Goal: Communication & Community: Answer question/provide support

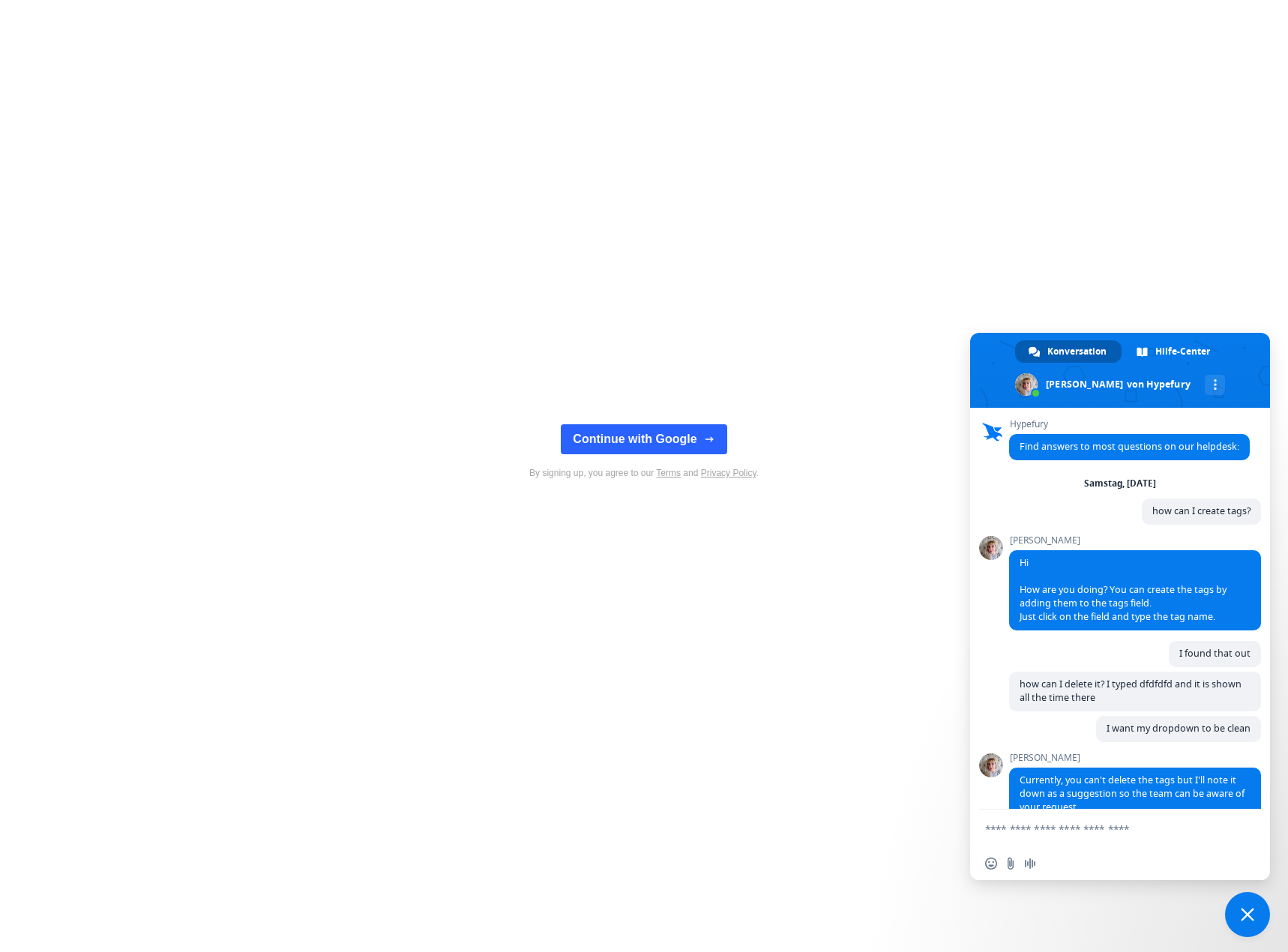
scroll to position [28, 0]
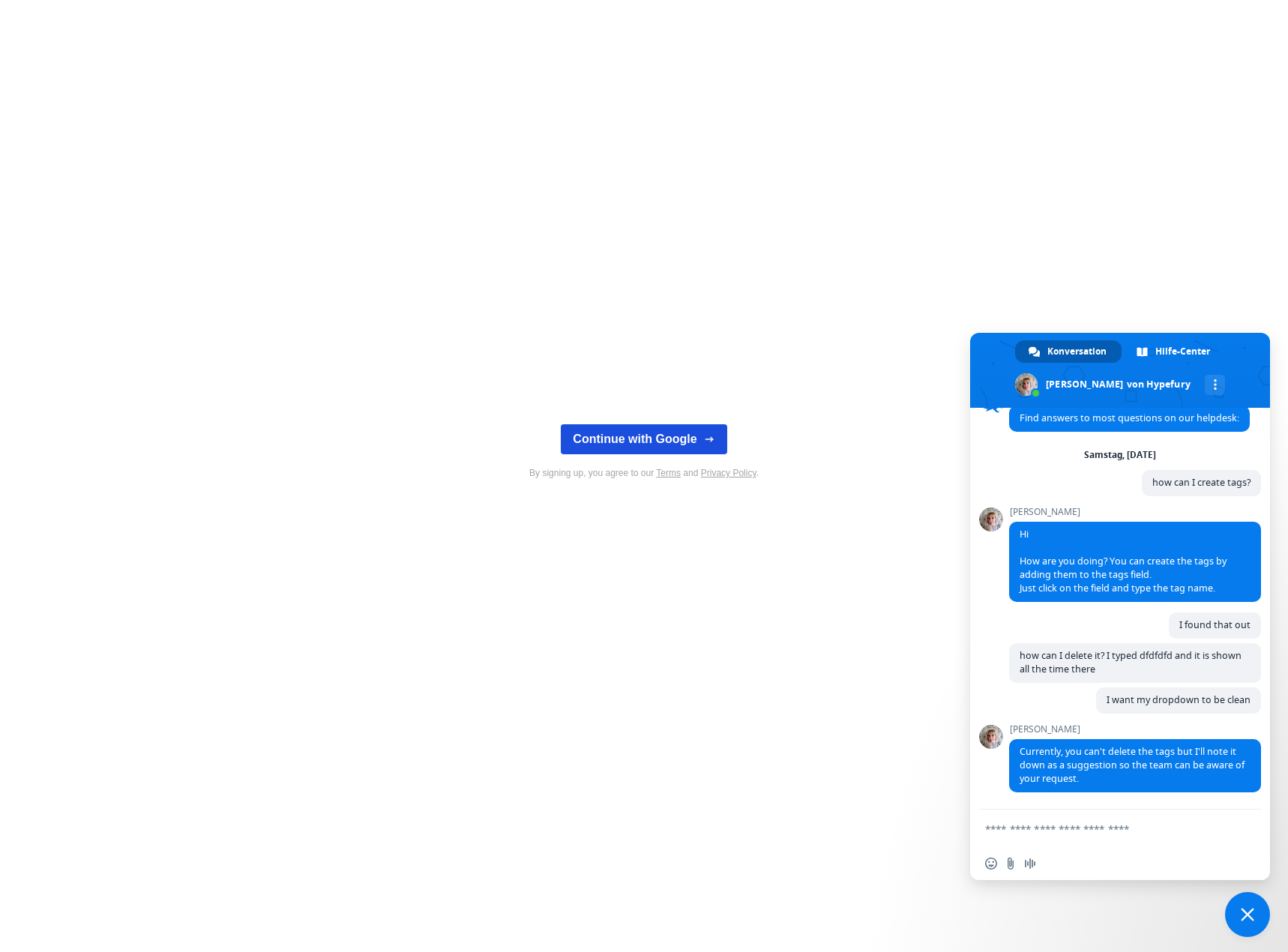
click at [636, 441] on button "Continue with Google" at bounding box center [643, 439] width 166 height 30
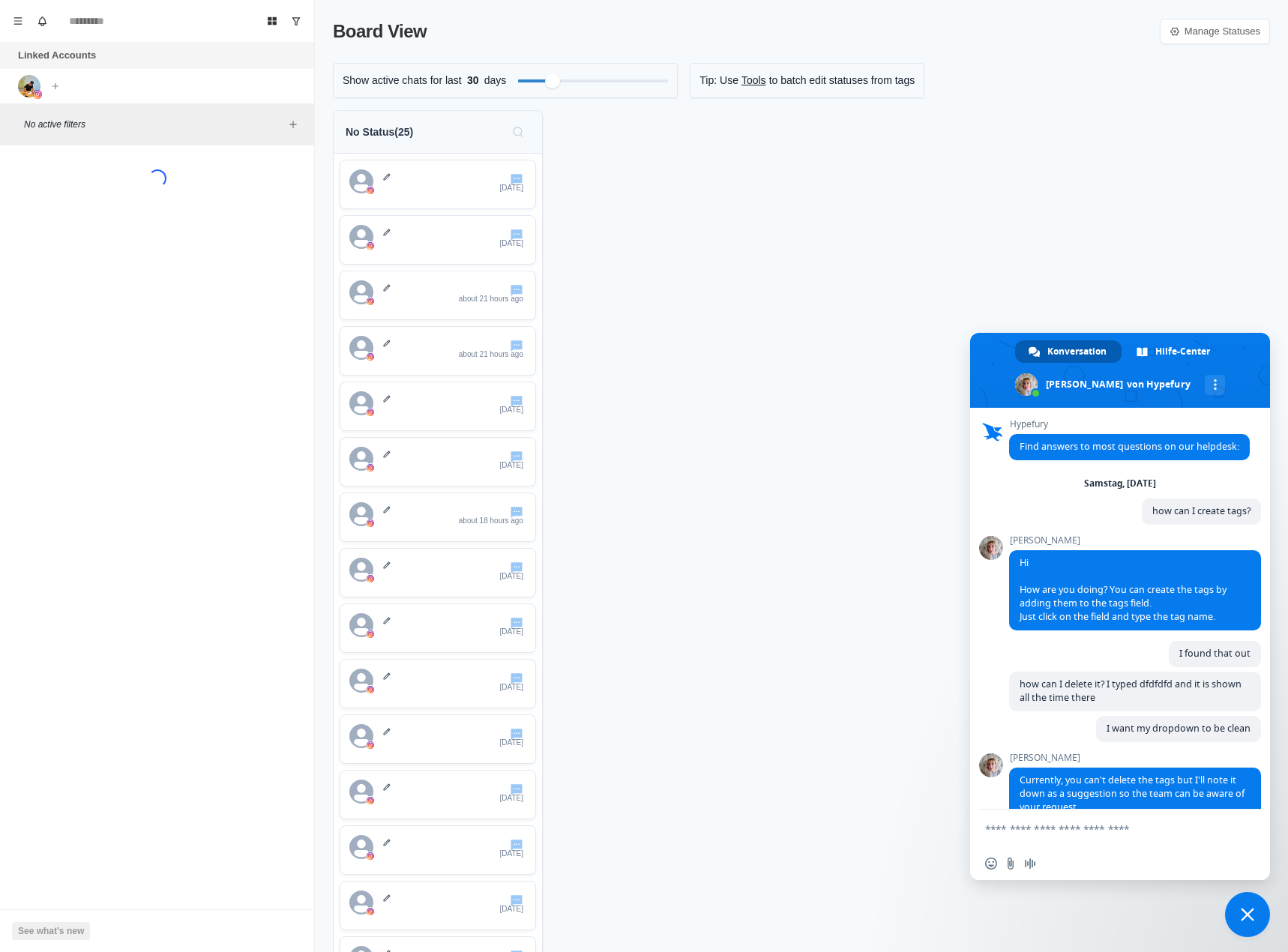
scroll to position [28, 0]
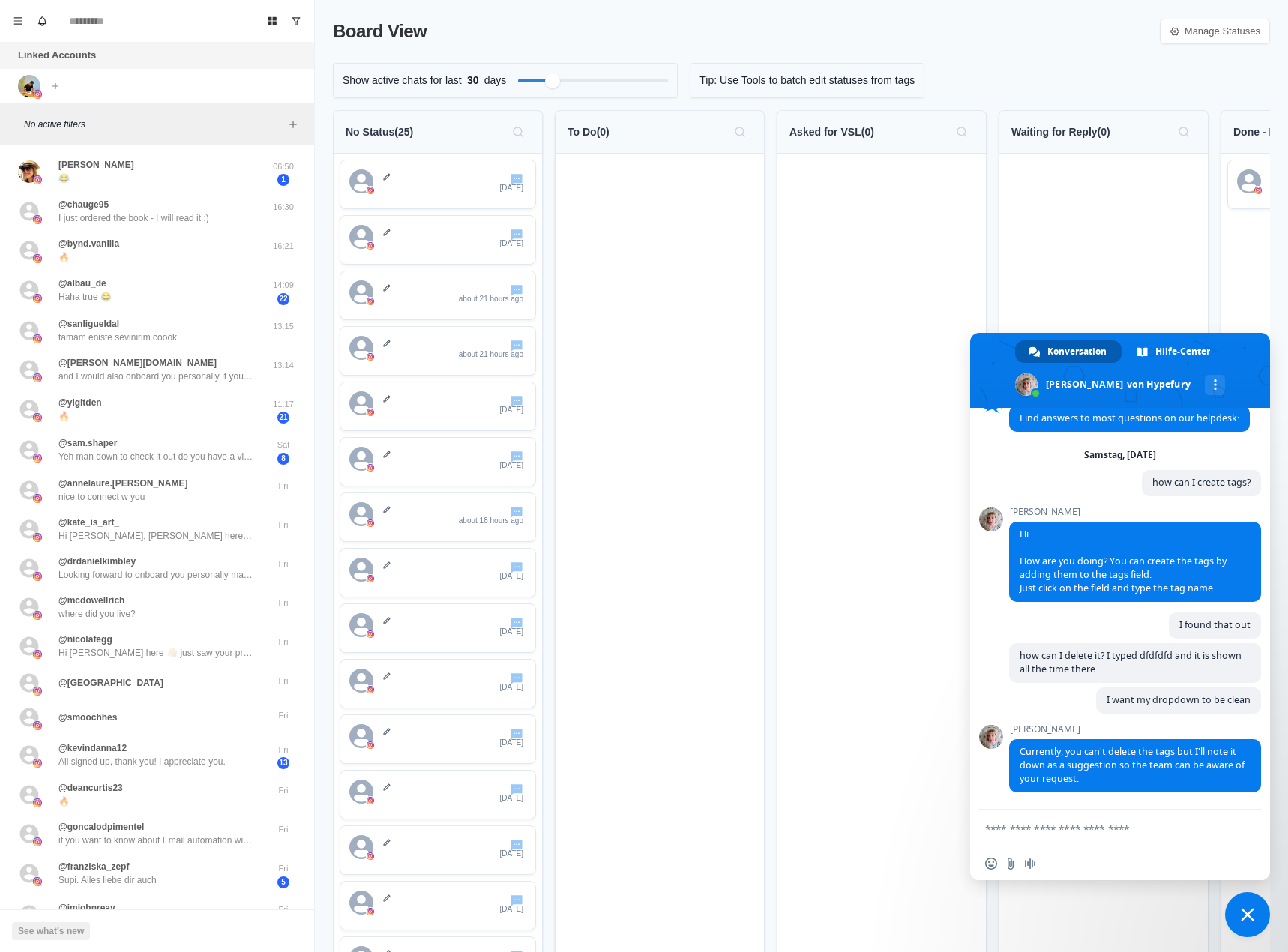
click at [1129, 828] on textarea "Verfassen Sie Ihre Nachricht…" at bounding box center [1103, 830] width 237 height 14
type textarea "******"
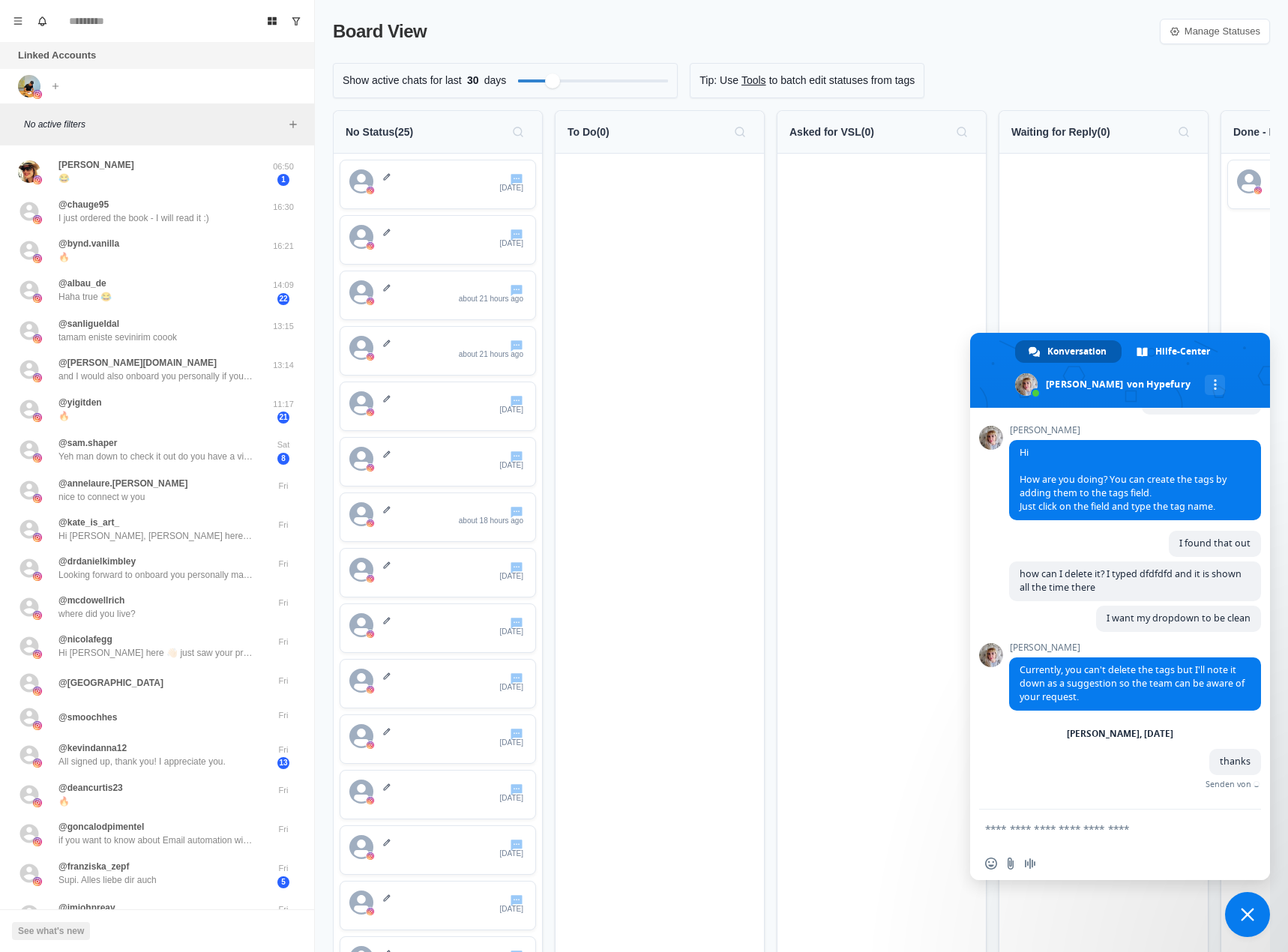
scroll to position [93, 0]
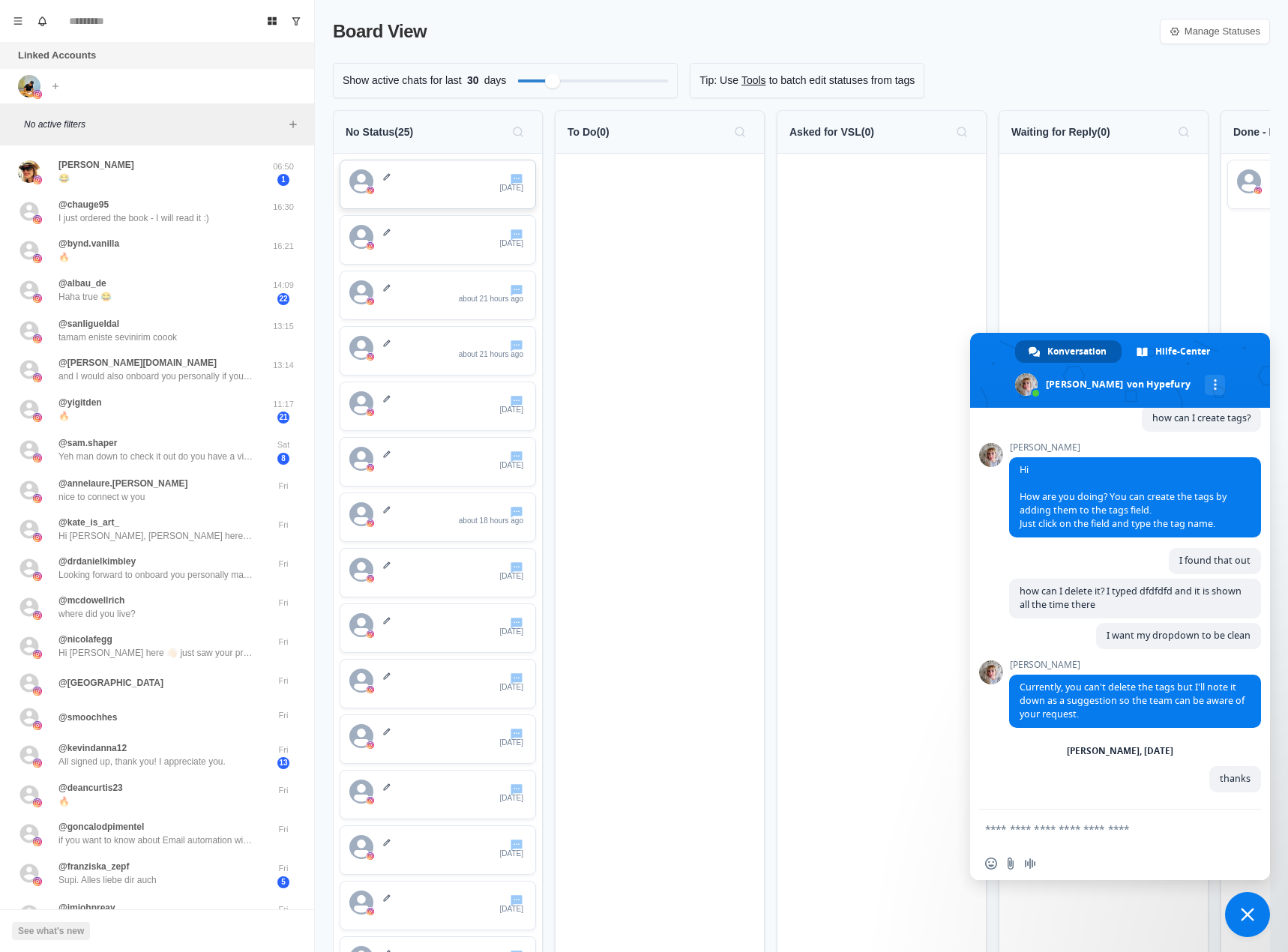
click at [386, 187] on div "[DATE]" at bounding box center [455, 183] width 144 height 27
click at [662, 245] on div at bounding box center [660, 856] width 209 height 1406
click at [1132, 261] on div at bounding box center [1103, 856] width 209 height 1406
click at [1236, 924] on span "Chat schließen" at bounding box center [1247, 915] width 45 height 45
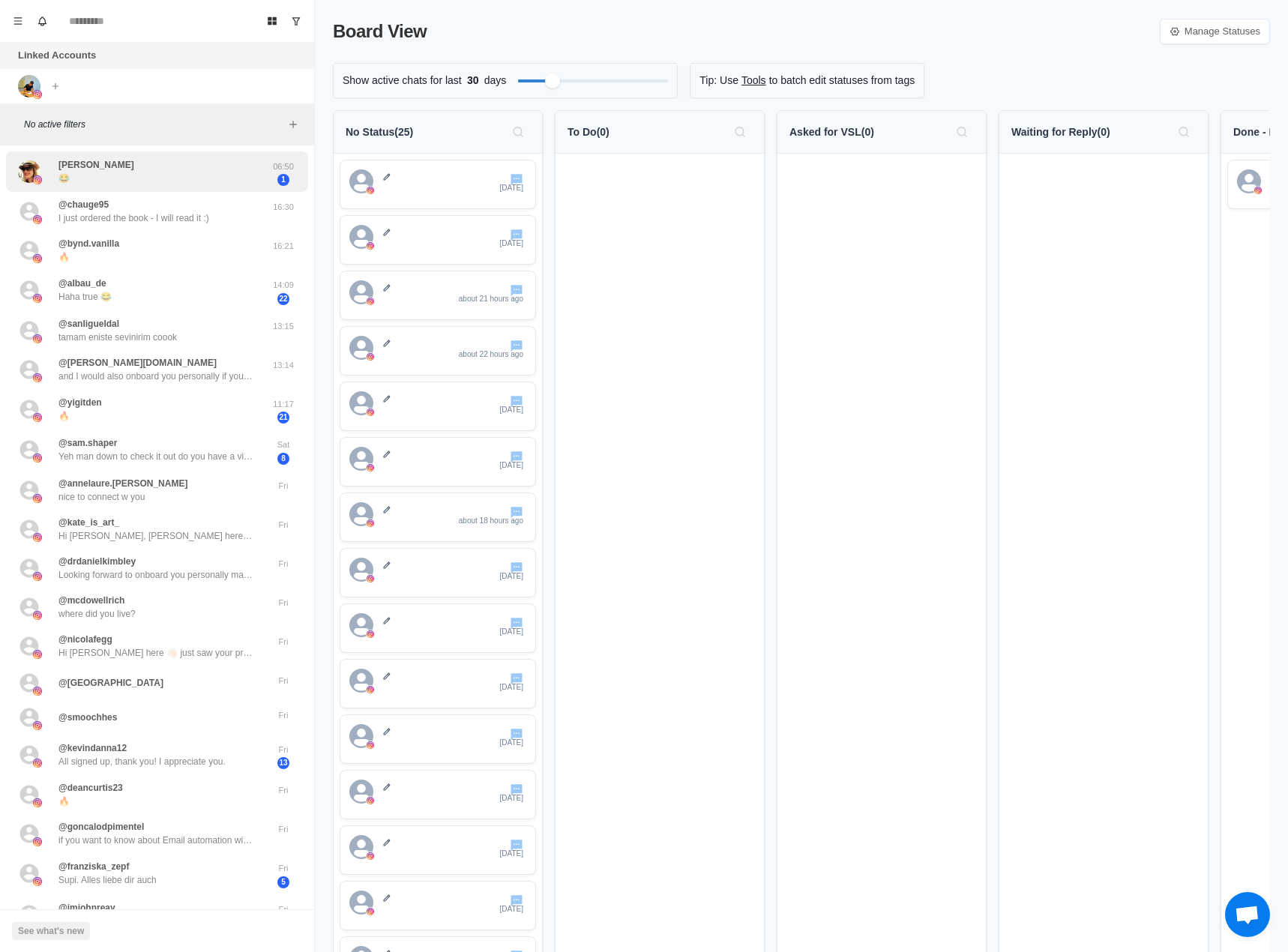
click at [150, 176] on div "Marit Brunklaus 😂" at bounding box center [142, 172] width 247 height 29
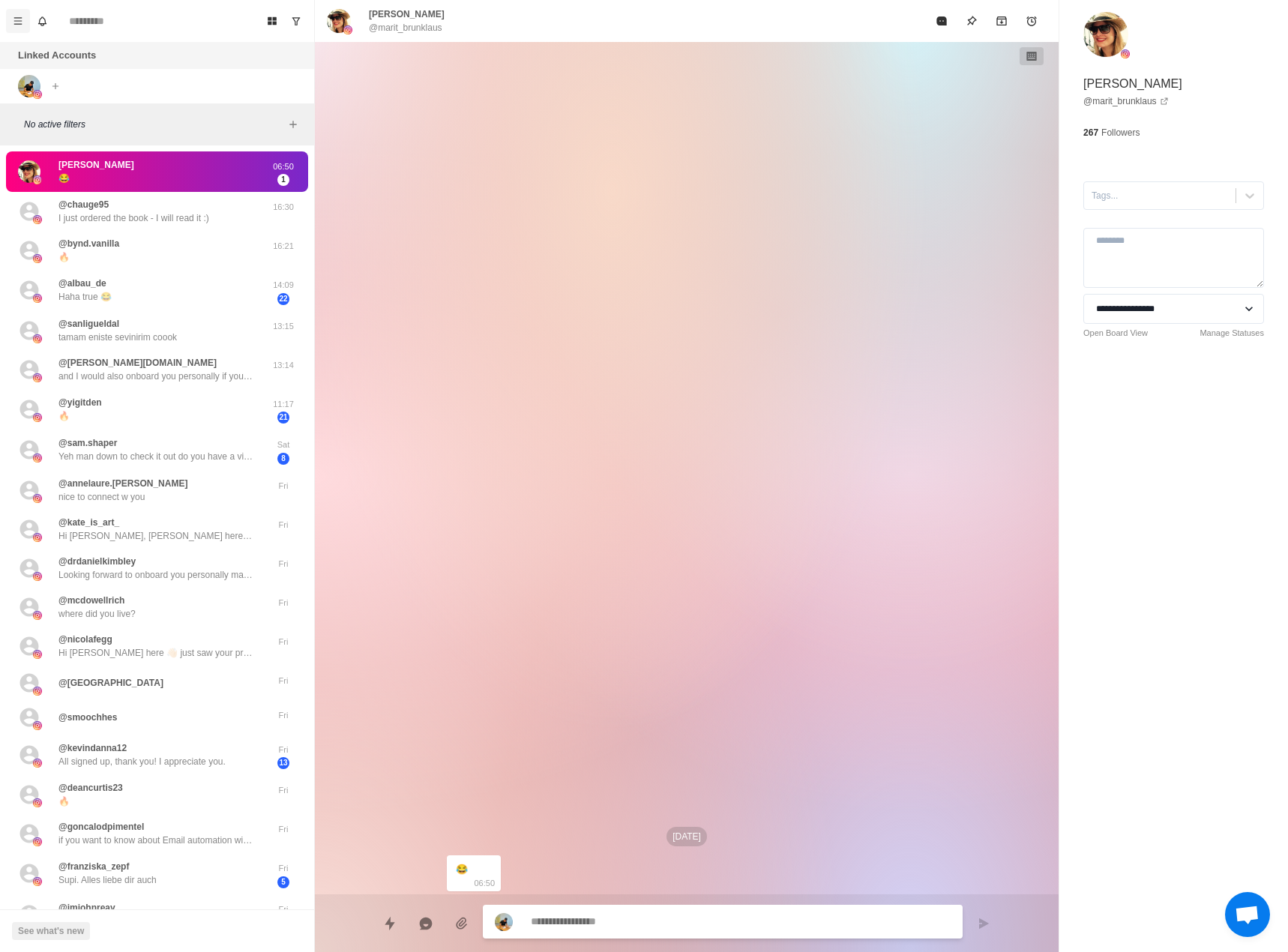
click at [12, 30] on button "Menu" at bounding box center [17, 20] width 24 height 24
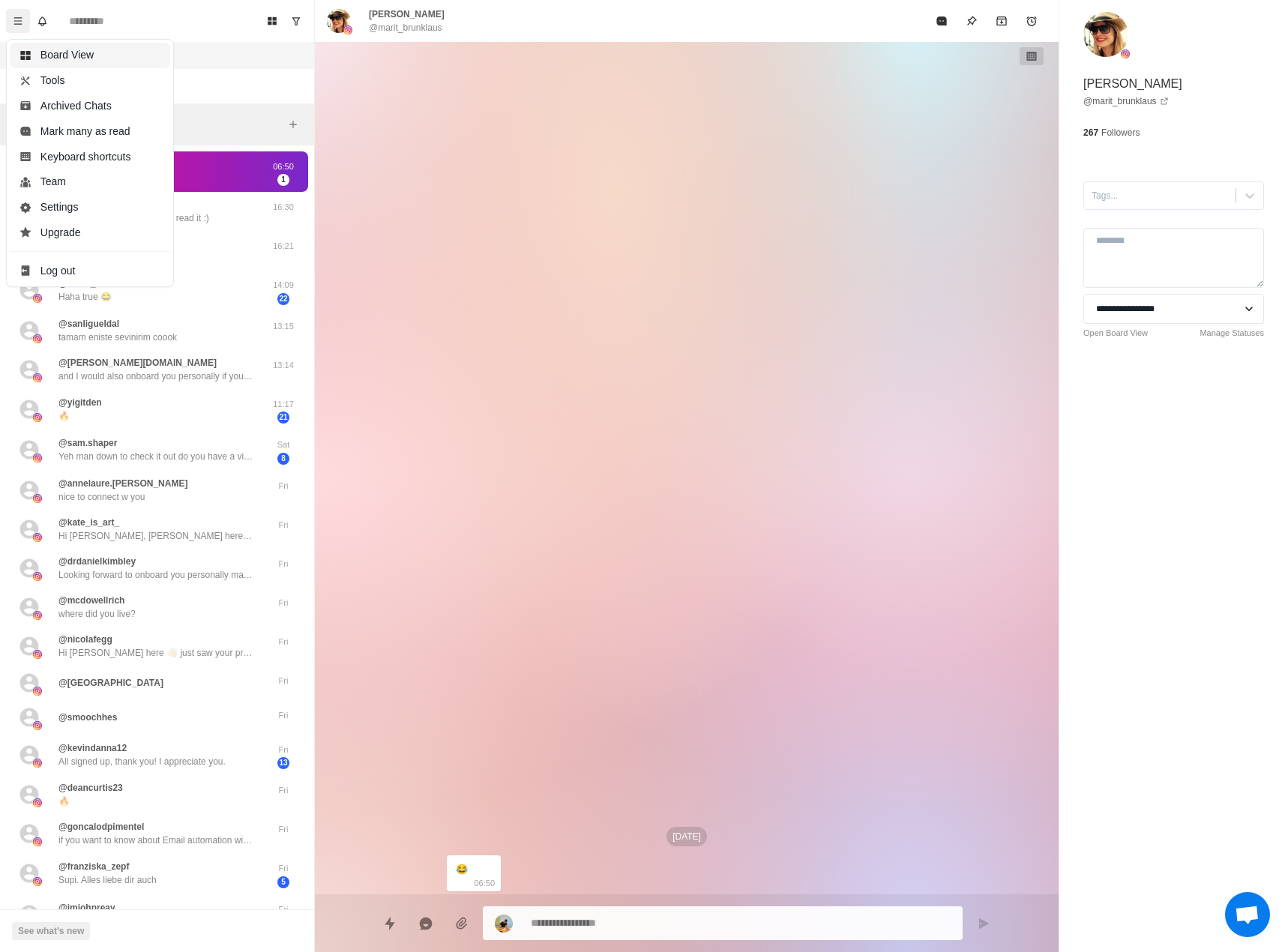
click at [66, 51] on button "Board View" at bounding box center [89, 55] width 160 height 25
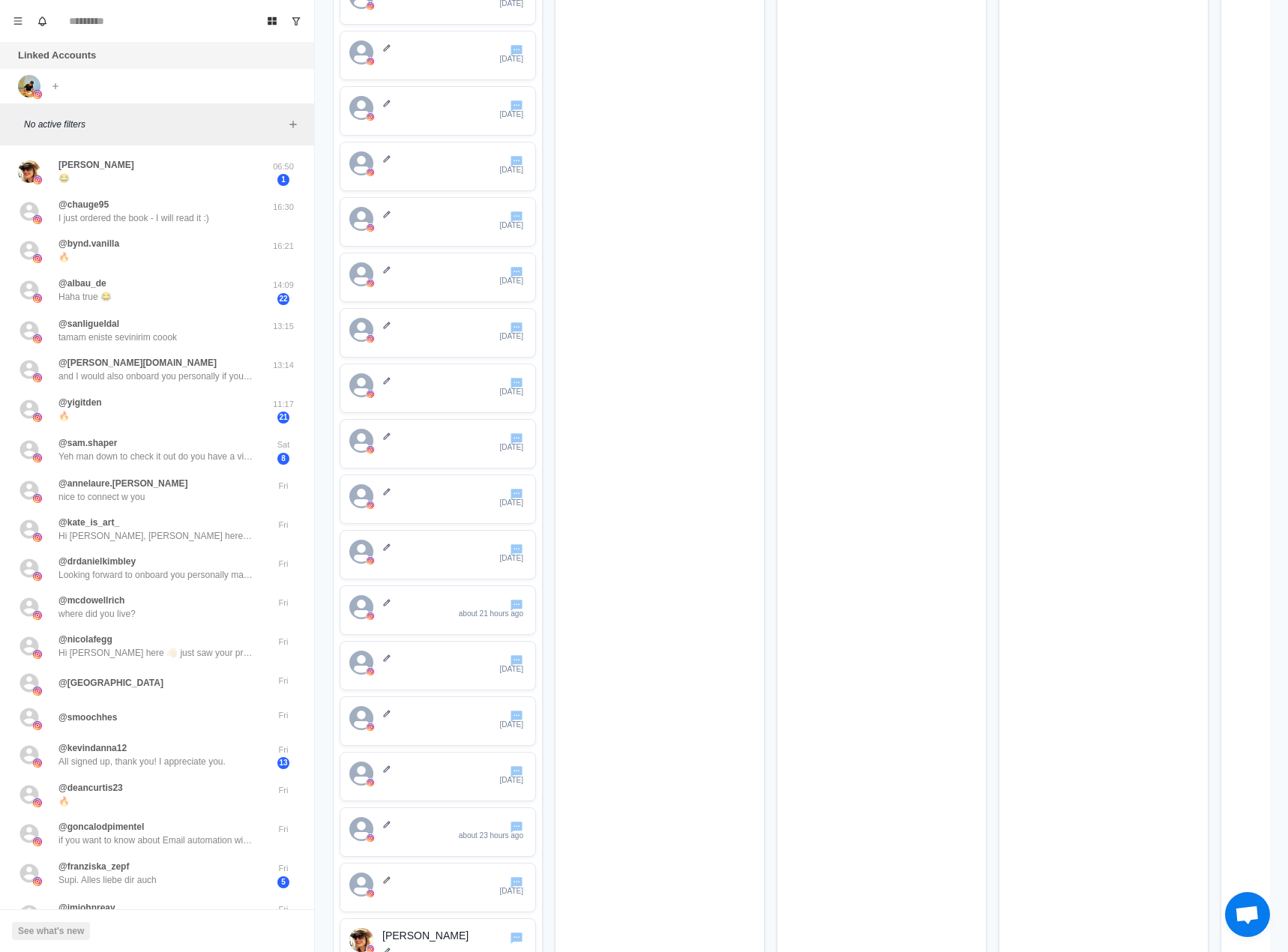
scroll to position [649, 0]
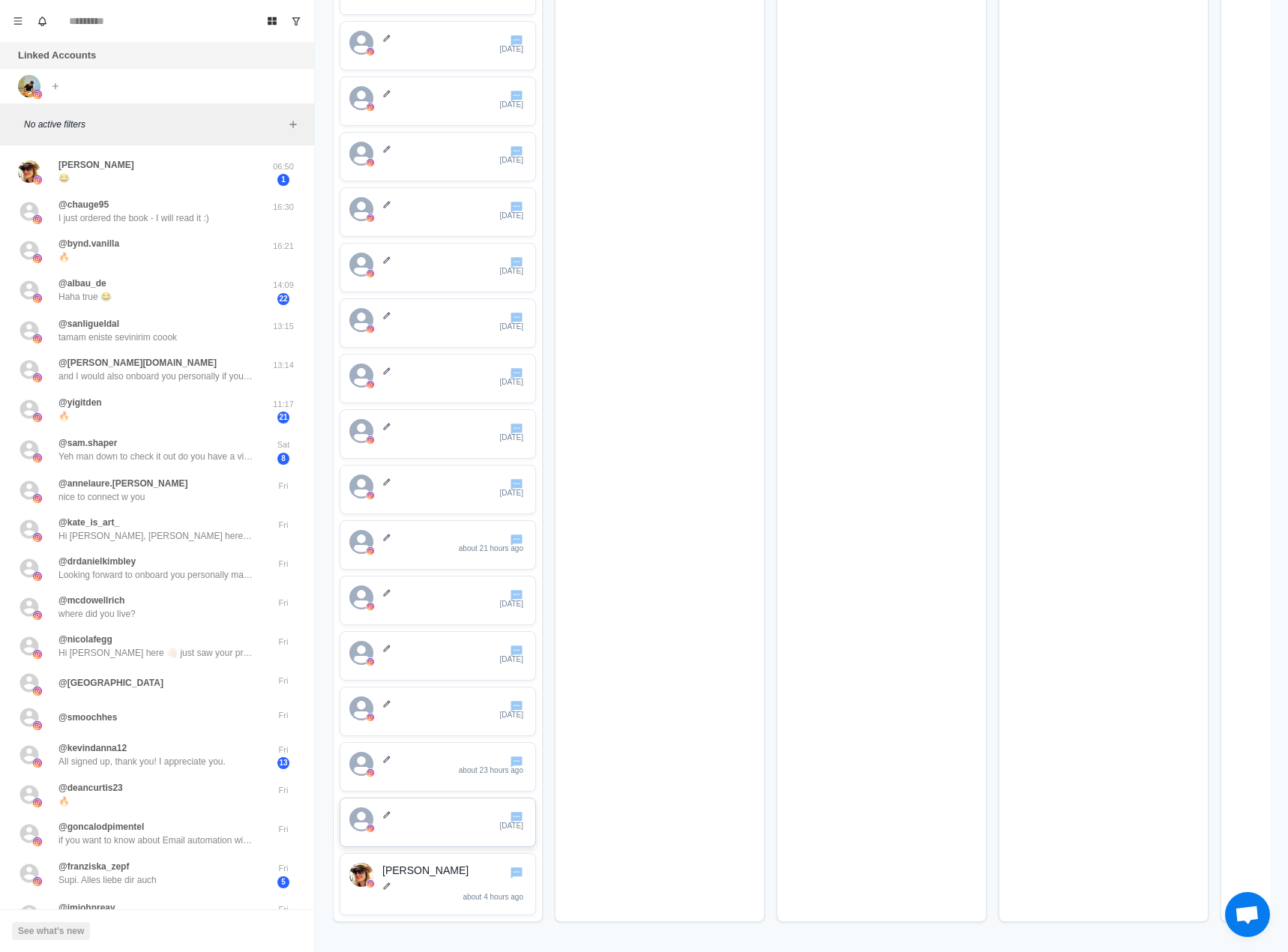
click at [361, 823] on icon "avatar" at bounding box center [360, 827] width 15 height 8
click at [523, 810] on icon "Go to chat" at bounding box center [517, 817] width 15 height 15
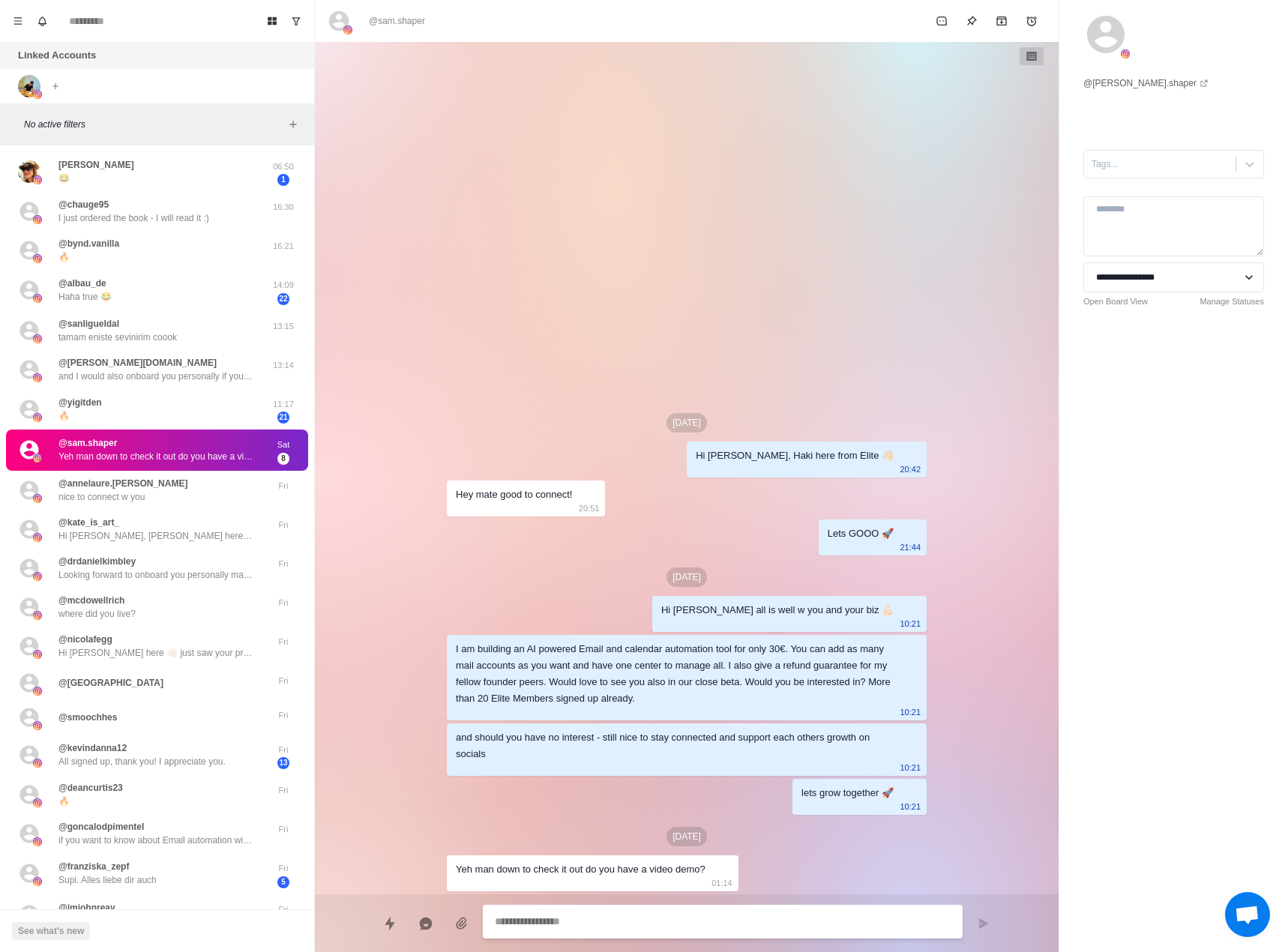
click at [334, 18] on icon at bounding box center [339, 21] width 20 height 20
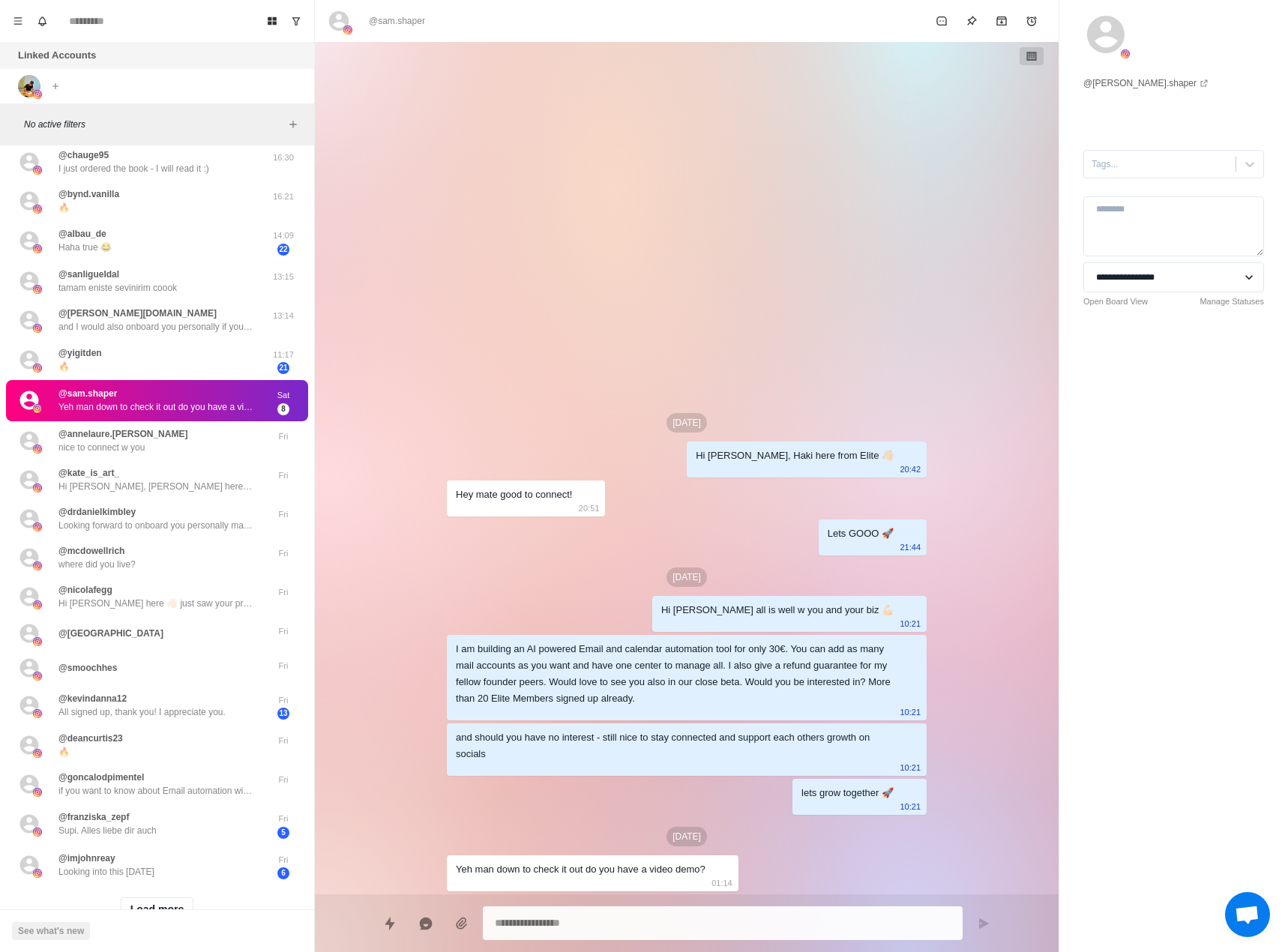
scroll to position [0, 0]
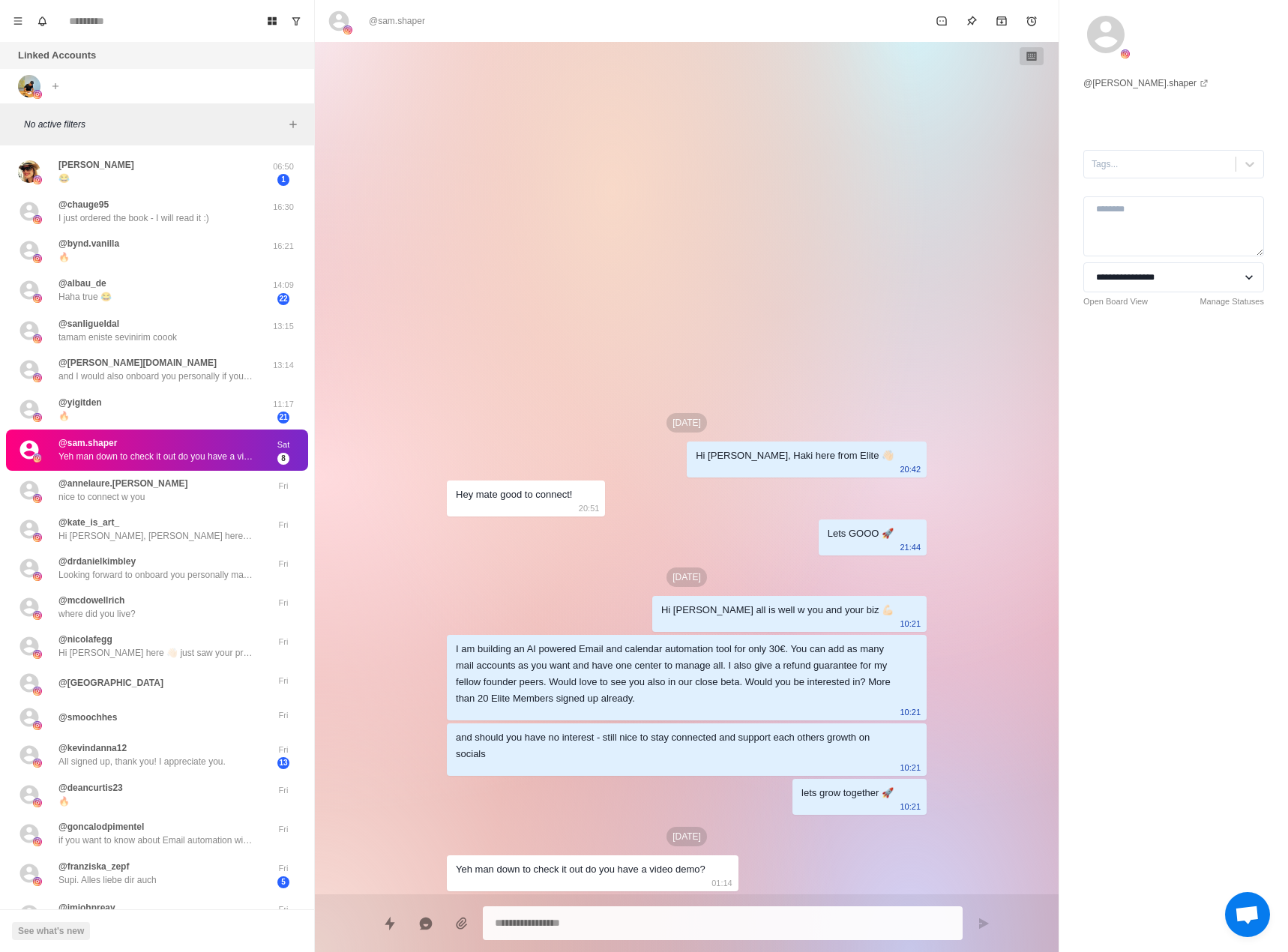
click at [335, 20] on icon at bounding box center [339, 21] width 20 height 20
type textarea "*"
click at [13, 21] on button "Menu" at bounding box center [17, 20] width 24 height 24
drag, startPoint x: 18, startPoint y: 21, endPoint x: 34, endPoint y: 24, distance: 16.3
click at [19, 22] on icon "Menu" at bounding box center [17, 20] width 11 height 11
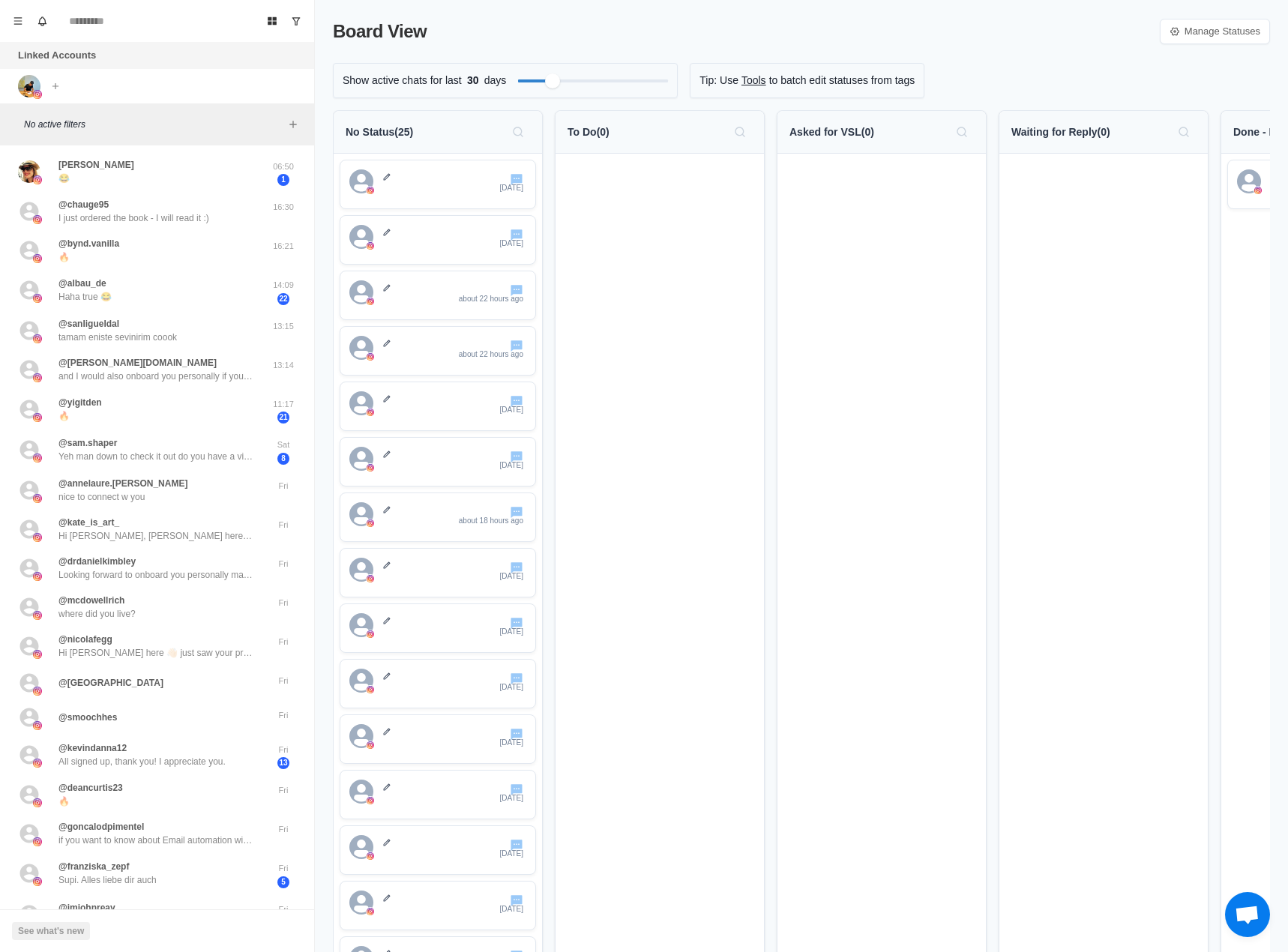
scroll to position [93, 0]
click at [379, 123] on div "No Status ( 25 )" at bounding box center [438, 132] width 185 height 24
click at [380, 141] on div "No Status ( 25 )" at bounding box center [438, 132] width 185 height 24
click at [409, 146] on div "No Status ( 25 )" at bounding box center [437, 132] width 209 height 43
click at [391, 180] on p at bounding box center [455, 177] width 144 height 9
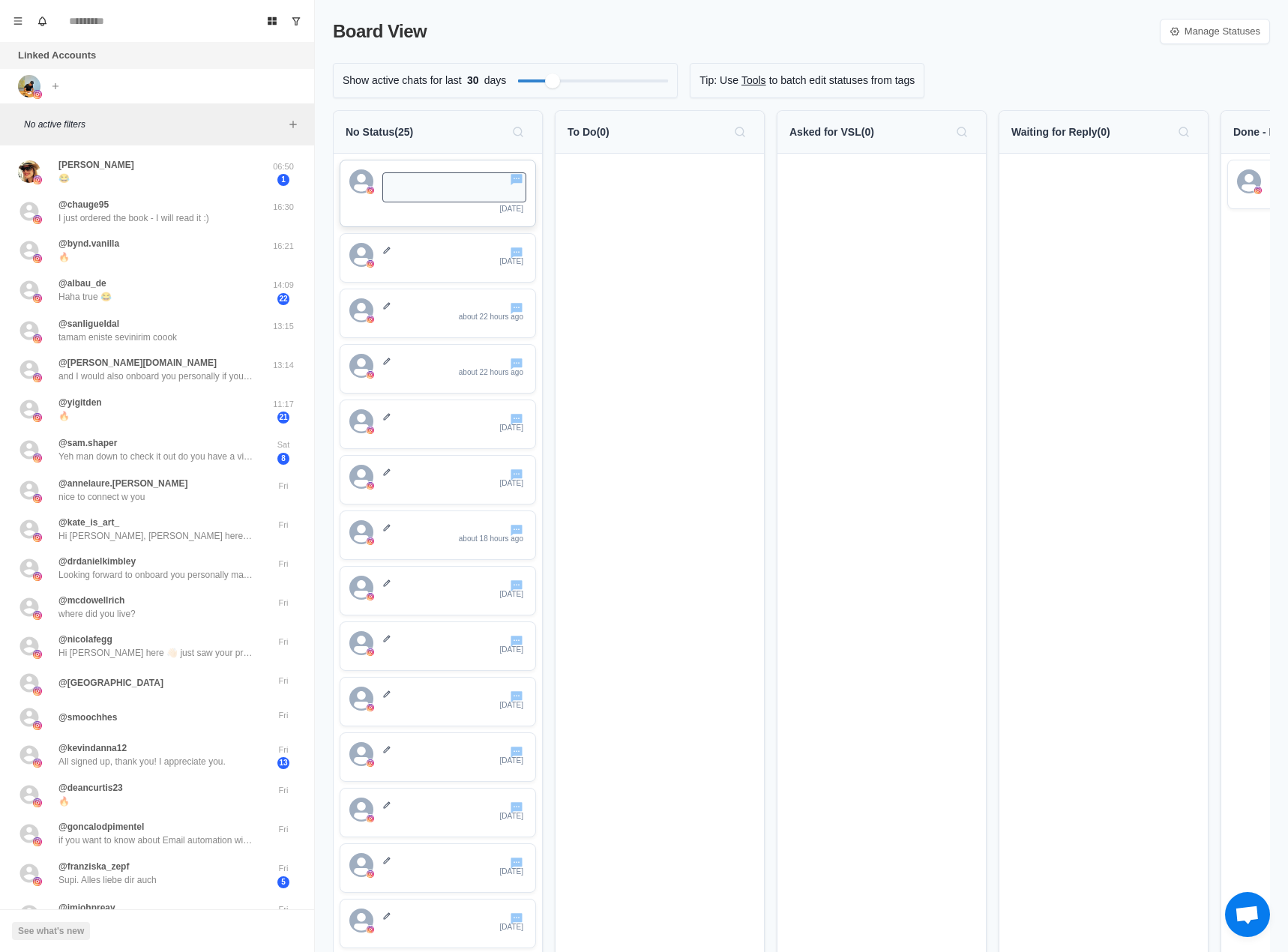
drag, startPoint x: 598, startPoint y: 264, endPoint x: 592, endPoint y: 257, distance: 9.2
click at [599, 264] on div at bounding box center [660, 866] width 209 height 1424
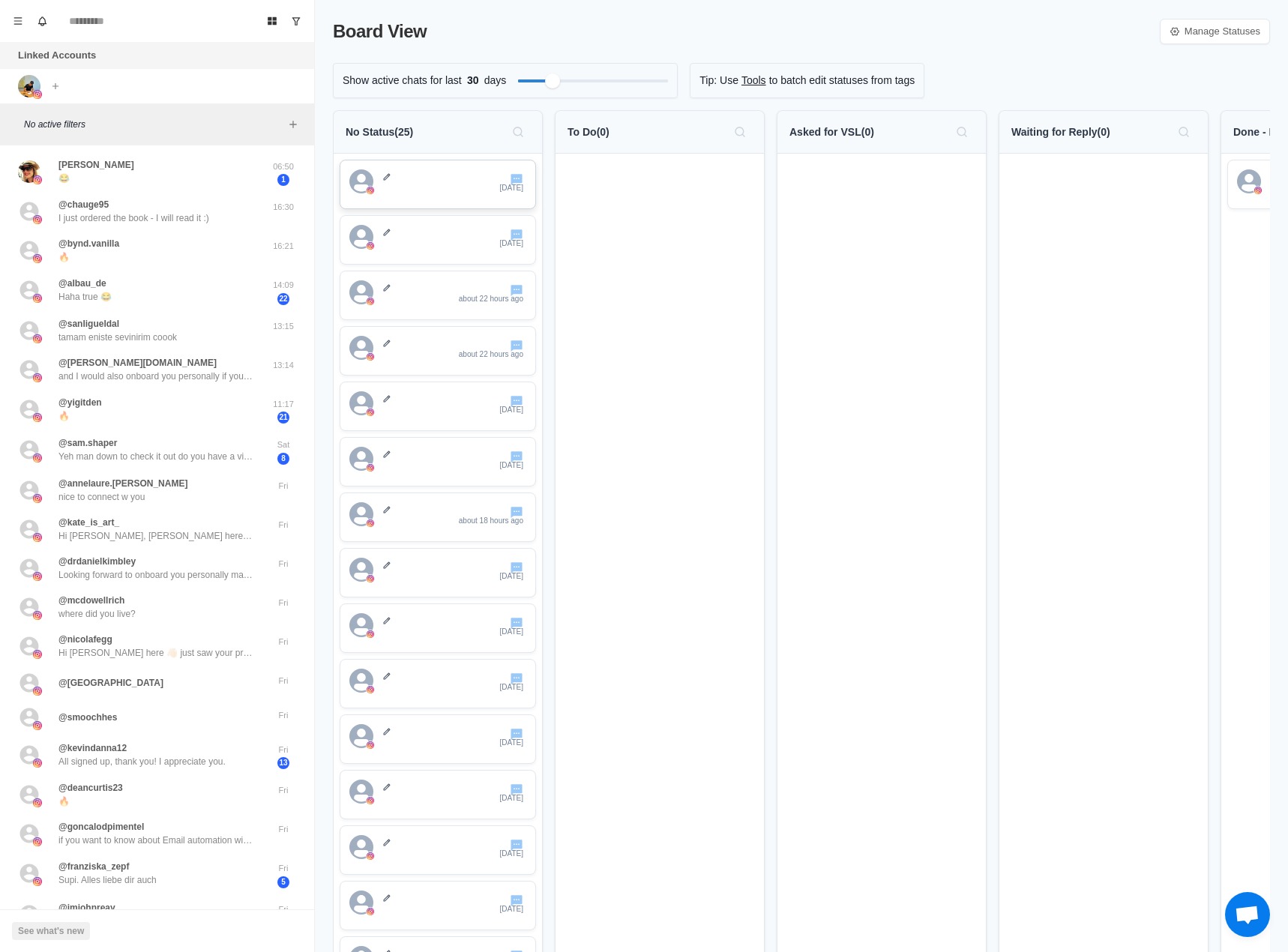
click at [520, 189] on p "[DATE]" at bounding box center [512, 188] width 23 height 12
click at [264, 245] on p "16:21" at bounding box center [283, 246] width 38 height 13
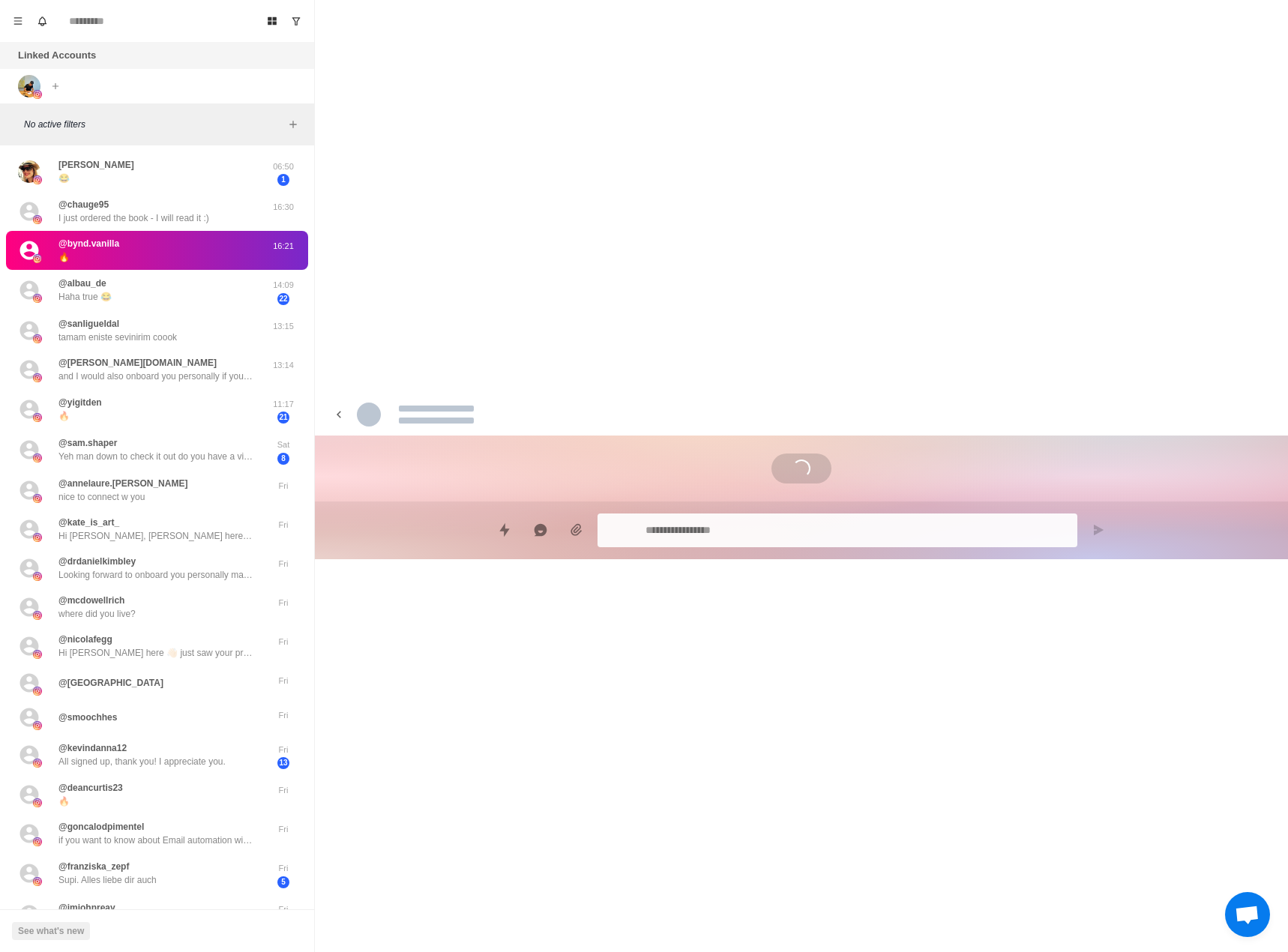
type textarea "*"
